Goal: Information Seeking & Learning: Compare options

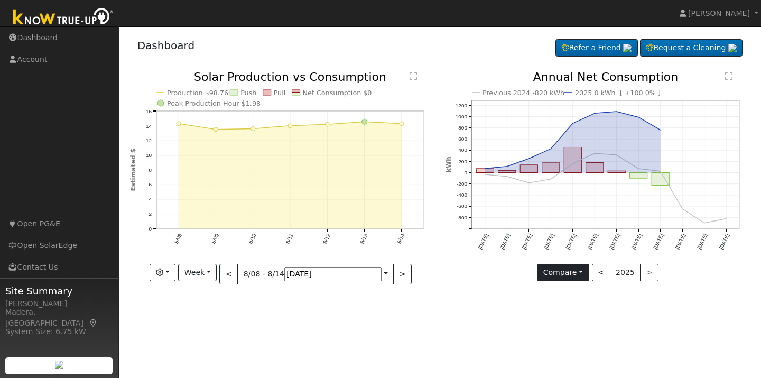
click at [583, 274] on button "Compare" at bounding box center [563, 273] width 52 height 18
click at [580, 309] on link "Current Year" at bounding box center [578, 309] width 82 height 15
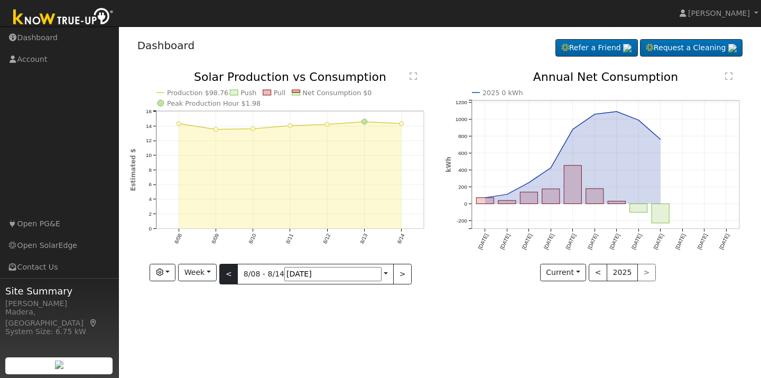
click at [238, 272] on button "<" at bounding box center [228, 274] width 18 height 21
type input "[DATE]"
click at [175, 271] on button "button" at bounding box center [163, 273] width 26 height 18
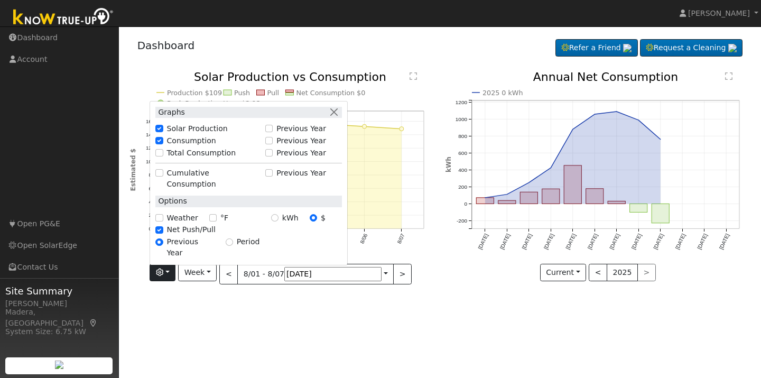
click at [217, 221] on input "°F" at bounding box center [212, 217] width 7 height 7
checkbox input "true"
click at [163, 221] on input "Weather" at bounding box center [158, 217] width 7 height 7
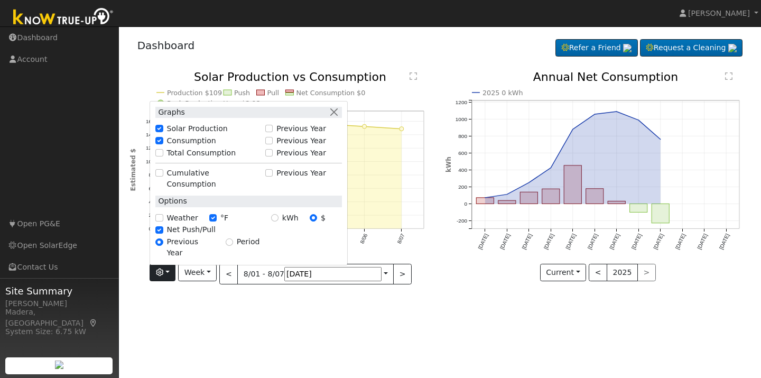
checkbox input "true"
click at [222, 293] on div "Production $109 Push Pull Net Consumption $0 Peak Production Hour $2.12 8/01 8/…" at bounding box center [282, 185] width 316 height 229
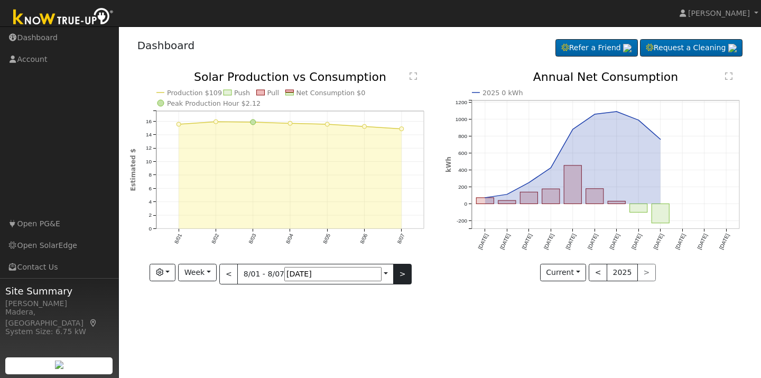
click at [393, 273] on button ">" at bounding box center [402, 274] width 18 height 21
type input "[DATE]"
